Goal: Understand process/instructions

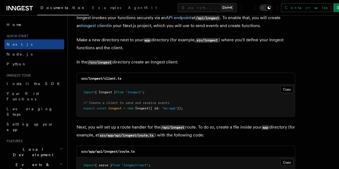
scroll to position [667, 0]
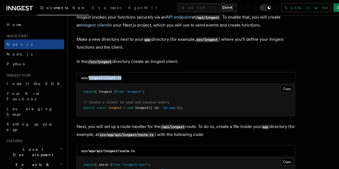
drag, startPoint x: 89, startPoint y: 77, endPoint x: 122, endPoint y: 74, distance: 33.2
click at [122, 74] on div "src/inngest/client.ts" at bounding box center [186, 77] width 218 height 11
copy code "inngest/client.ts"
click at [122, 74] on div "src/inngest/client.ts" at bounding box center [186, 77] width 218 height 11
click at [285, 85] on button "Copy Copied" at bounding box center [287, 88] width 13 height 7
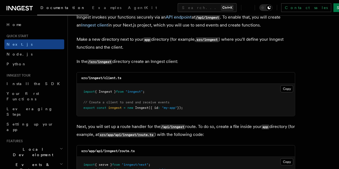
scroll to position [779, 0]
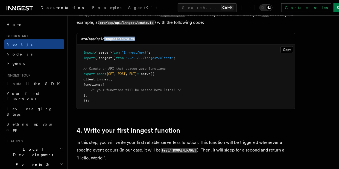
drag, startPoint x: 105, startPoint y: 38, endPoint x: 141, endPoint y: 37, distance: 36.1
click at [141, 37] on div "src/app/api/inngest/route.ts" at bounding box center [186, 38] width 218 height 11
click at [287, 48] on button "Copy Copied" at bounding box center [287, 49] width 13 height 7
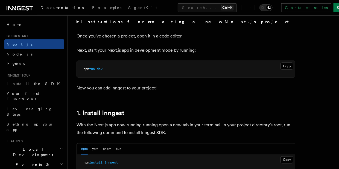
scroll to position [218, 0]
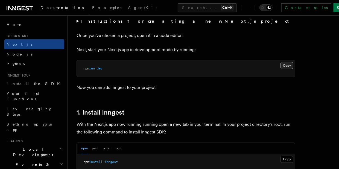
click at [284, 64] on button "Copy Copied" at bounding box center [287, 65] width 13 height 7
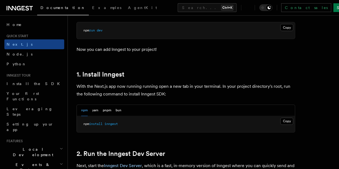
scroll to position [256, 0]
click at [287, 121] on button "Copy Copied" at bounding box center [287, 121] width 13 height 7
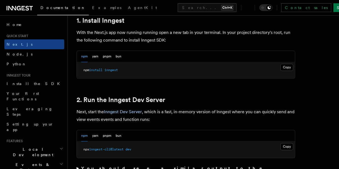
scroll to position [321, 0]
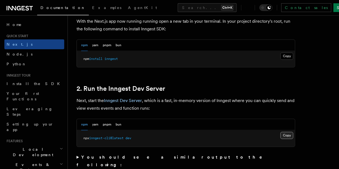
click at [289, 134] on button "Copy Copied" at bounding box center [287, 135] width 13 height 7
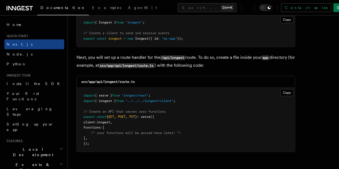
scroll to position [736, 0]
drag, startPoint x: 104, startPoint y: 80, endPoint x: 145, endPoint y: 80, distance: 41.0
click at [145, 80] on div "src/app/api/inngest/route.ts" at bounding box center [186, 81] width 218 height 11
drag, startPoint x: 105, startPoint y: 80, endPoint x: 143, endPoint y: 77, distance: 38.7
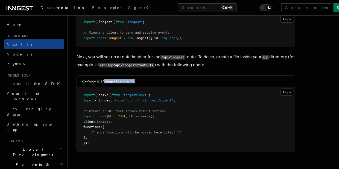
click at [143, 77] on div "src/app/api/inngest/route.ts" at bounding box center [186, 81] width 218 height 11
drag, startPoint x: 105, startPoint y: 80, endPoint x: 151, endPoint y: 82, distance: 46.0
click at [151, 82] on div "src/app/api/inngest/route.ts" at bounding box center [186, 81] width 218 height 11
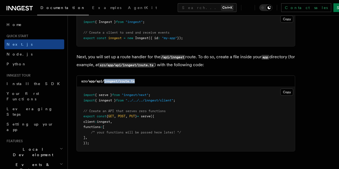
drag, startPoint x: 151, startPoint y: 82, endPoint x: 104, endPoint y: 81, distance: 46.8
click at [104, 81] on div "src/app/api/inngest/route.ts" at bounding box center [186, 81] width 218 height 11
copy code "inngest/route.ts"
click at [289, 95] on pre "import { serve } from "inngest/next" ; import { inngest } from "../../../innges…" at bounding box center [186, 119] width 218 height 64
click at [288, 89] on button "Copy Copied" at bounding box center [287, 92] width 13 height 7
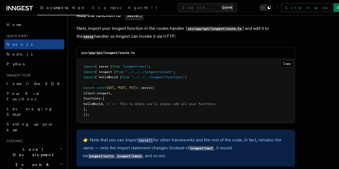
scroll to position [1091, 0]
click at [293, 60] on button "Copy Copied" at bounding box center [287, 63] width 13 height 7
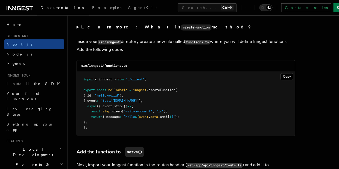
scroll to position [955, 0]
click at [286, 73] on button "Copy Copied" at bounding box center [287, 76] width 13 height 7
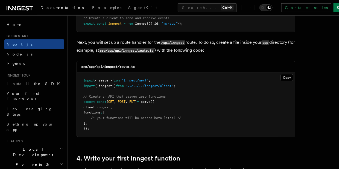
scroll to position [751, 0]
click at [289, 74] on button "Copy Copied" at bounding box center [287, 77] width 13 height 7
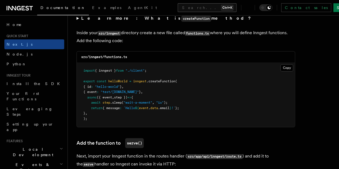
scroll to position [964, 0]
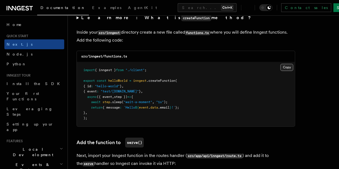
click at [284, 64] on button "Copy Copied" at bounding box center [287, 67] width 13 height 7
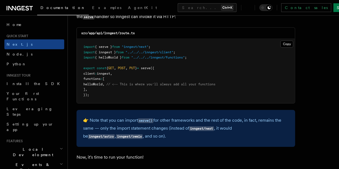
scroll to position [1118, 0]
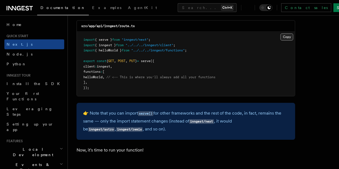
click at [288, 33] on button "Copy Copied" at bounding box center [287, 36] width 13 height 7
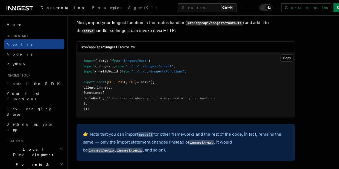
scroll to position [1096, 0]
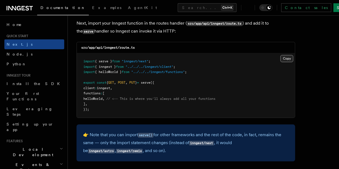
click at [287, 55] on button "Copy Copied" at bounding box center [287, 58] width 13 height 7
click at [165, 92] on pre "import { serve } from "inngest/next" ; import { inngest } from "../../../innges…" at bounding box center [186, 85] width 218 height 64
